Goal: Transaction & Acquisition: Purchase product/service

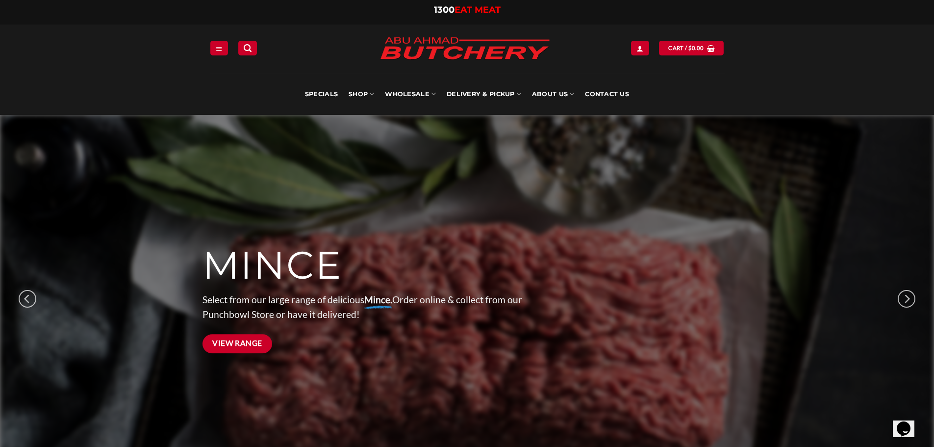
click at [234, 348] on span "View Range" at bounding box center [237, 343] width 50 height 12
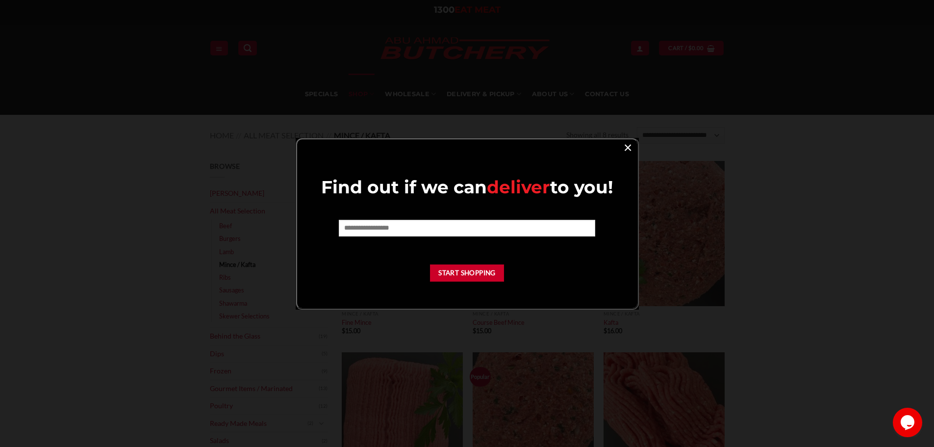
click at [628, 147] on link "×" at bounding box center [628, 146] width 14 height 13
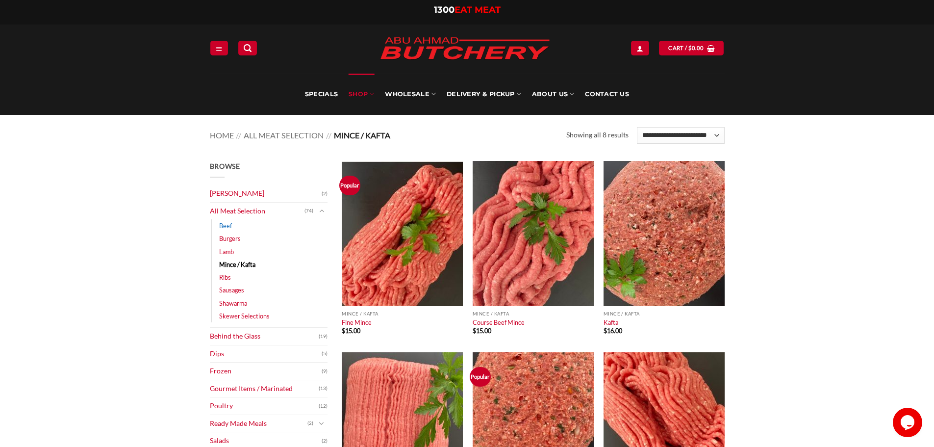
click at [231, 227] on link "Beef" at bounding box center [225, 225] width 13 height 13
